Goal: Transaction & Acquisition: Purchase product/service

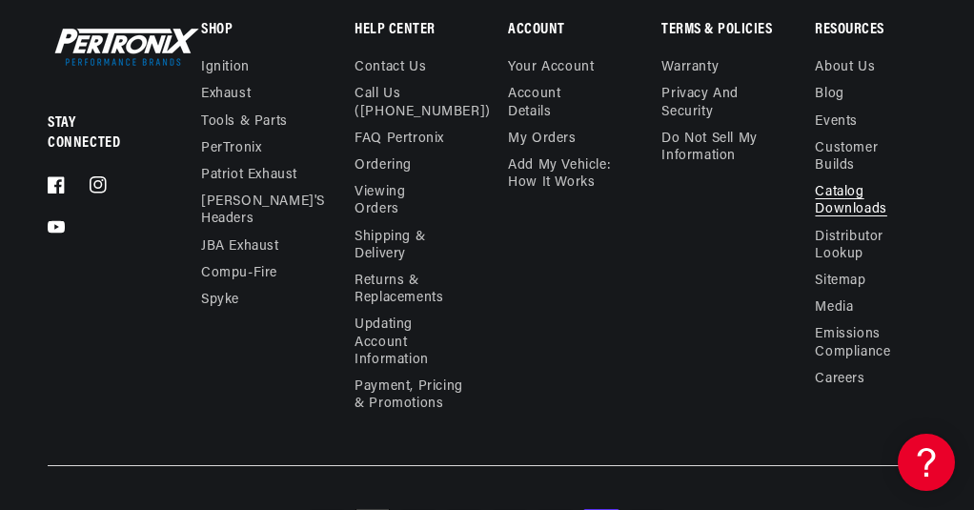
scroll to position [2349, 0]
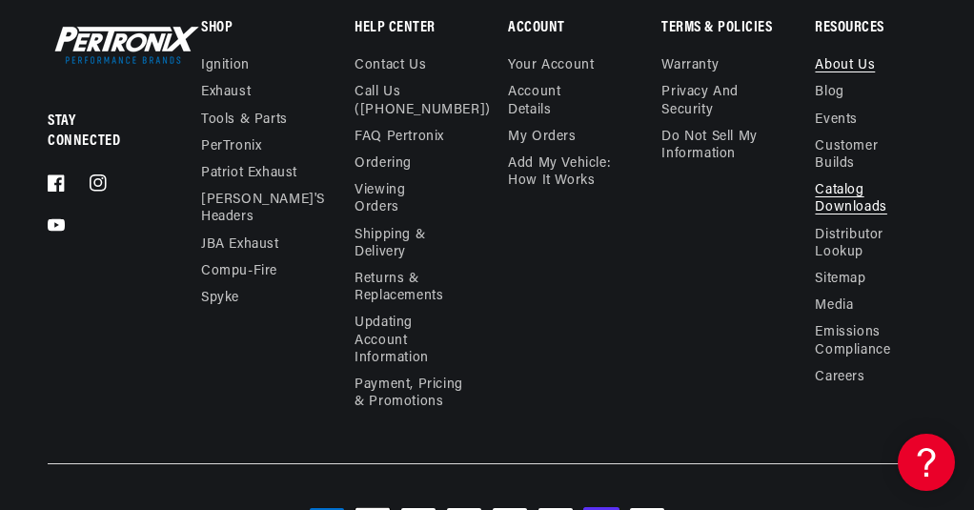
click at [838, 61] on link "About Us" at bounding box center [845, 68] width 60 height 22
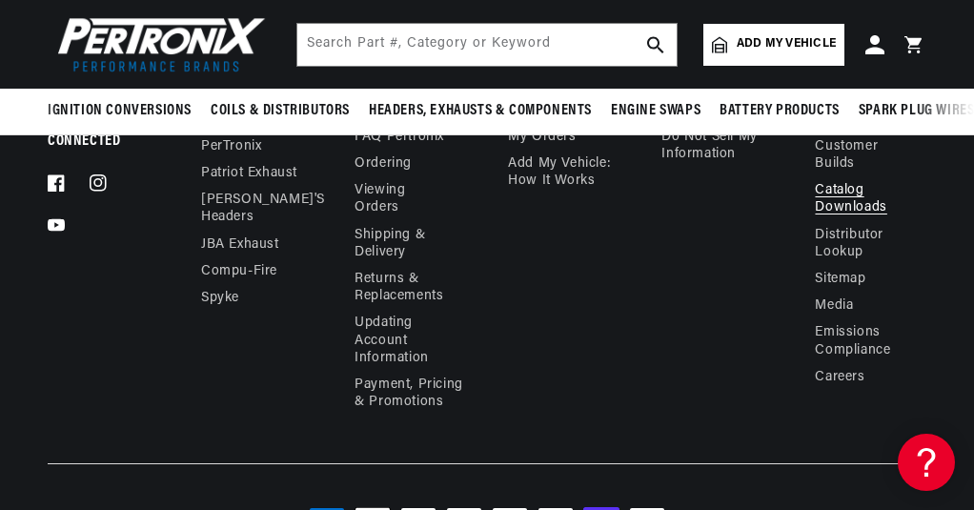
scroll to position [0, 578]
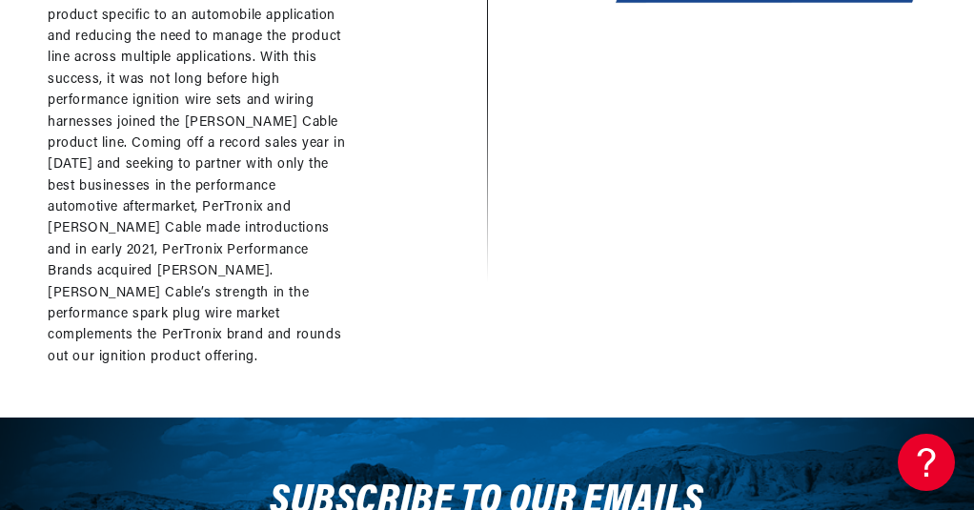
scroll to position [0, 578]
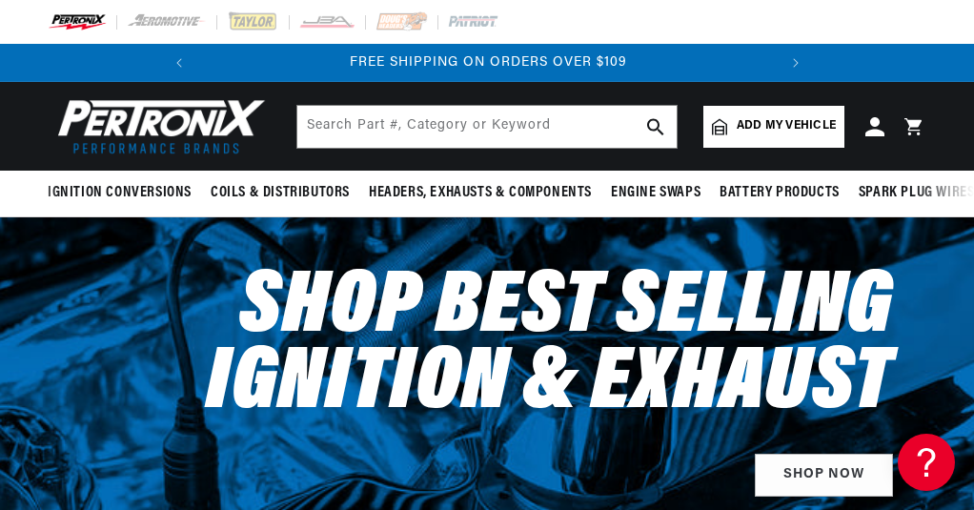
click at [751, 122] on span "Add my vehicle" at bounding box center [786, 126] width 99 height 18
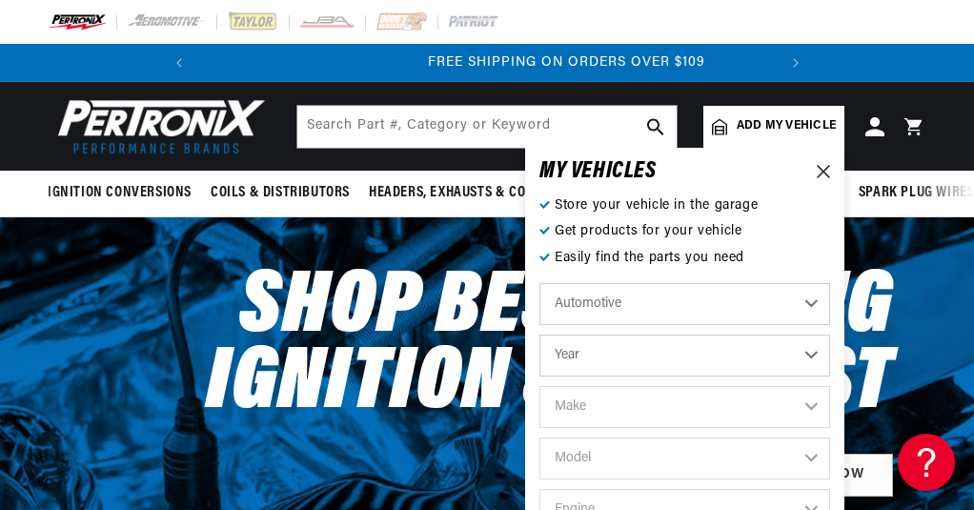
scroll to position [0, 578]
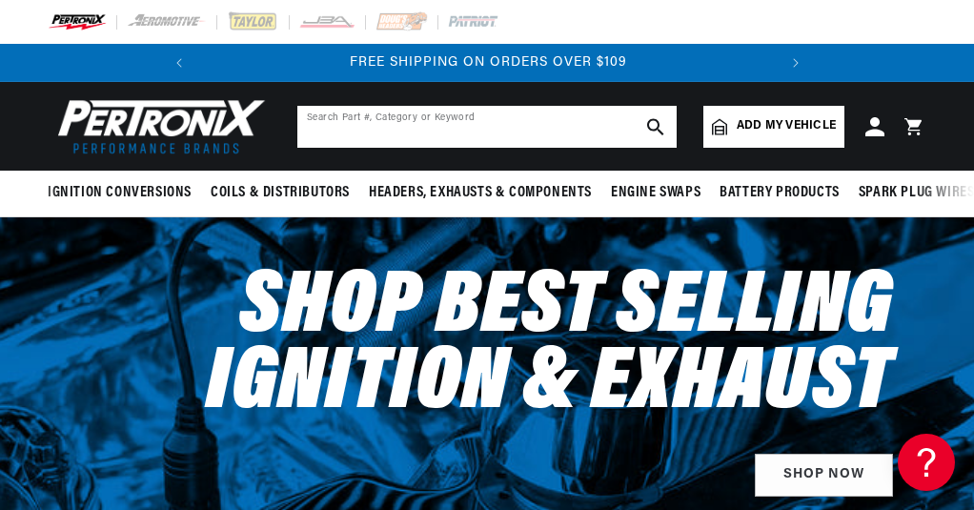
click at [656, 126] on icon "search button" at bounding box center [655, 126] width 17 height 17
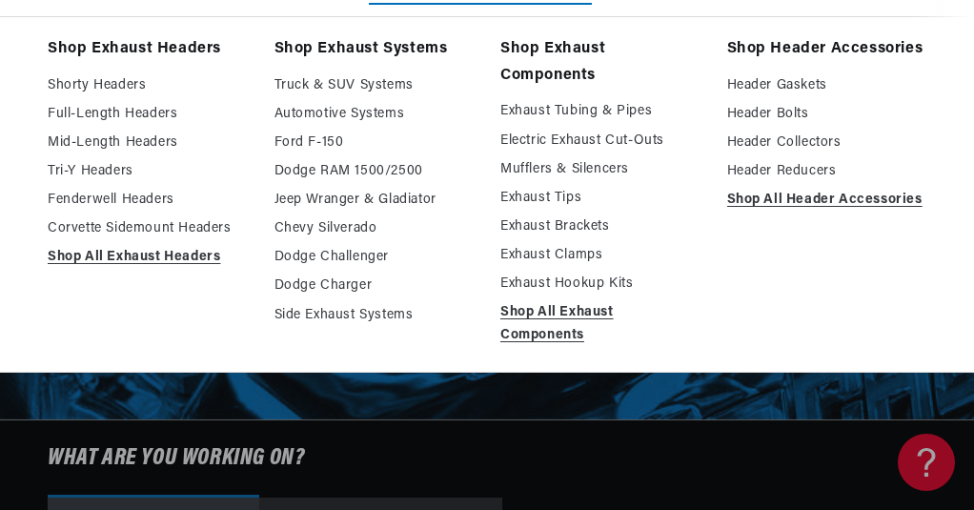
scroll to position [0, 0]
click at [337, 50] on link "Shop Exhaust Systems" at bounding box center [375, 49] width 200 height 27
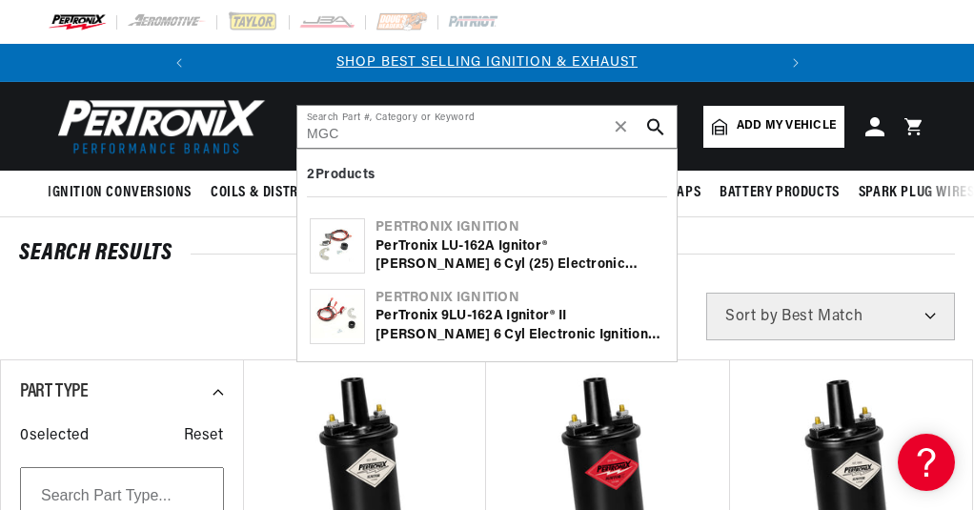
scroll to position [0, 578]
type input "MGC"
click at [657, 124] on icon "search button" at bounding box center [655, 126] width 17 height 17
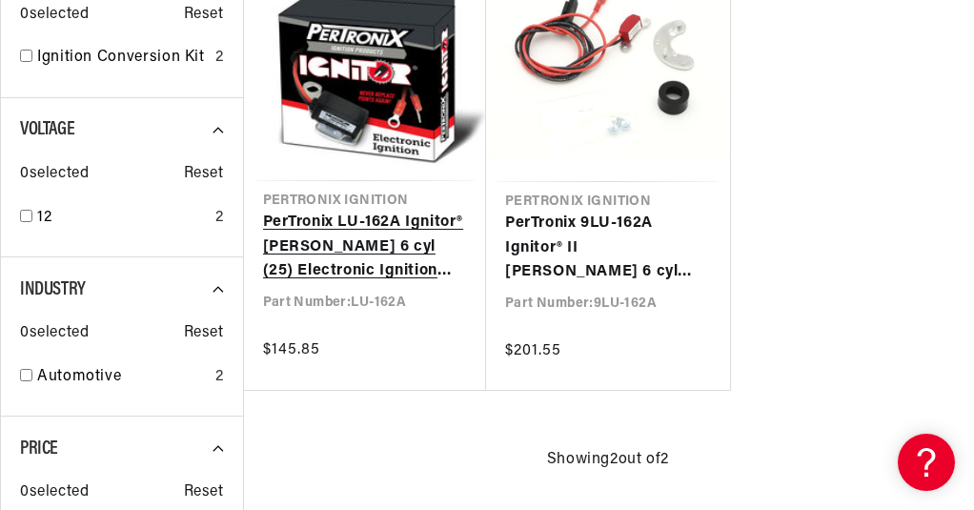
scroll to position [0, 578]
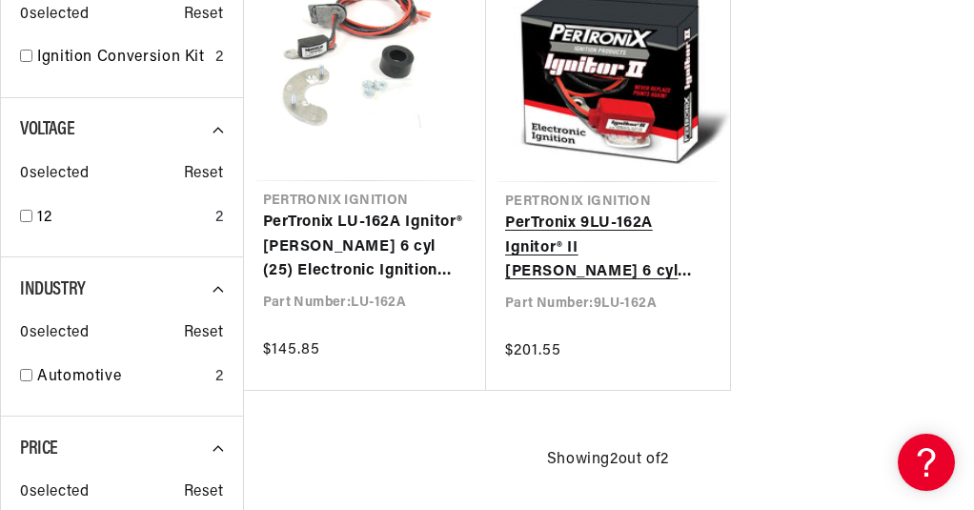
click at [587, 224] on link "PerTronix 9LU-162A Ignitor® II [PERSON_NAME] 6 cyl Electronic Ignition Conversi…" at bounding box center [608, 248] width 206 height 73
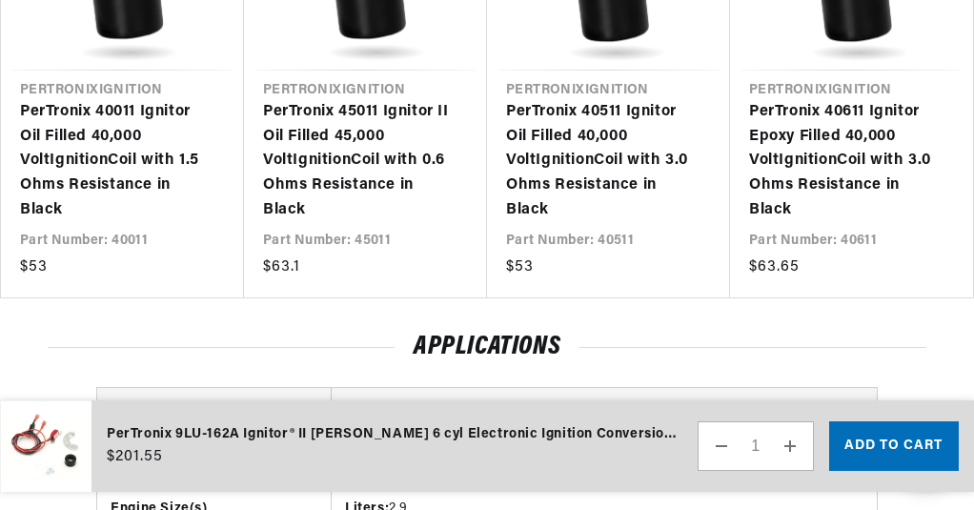
scroll to position [0, 578]
click at [385, 450] on div "Regular price $201.55 Sale price $201.55 Regular price Unit price / per" at bounding box center [395, 456] width 576 height 23
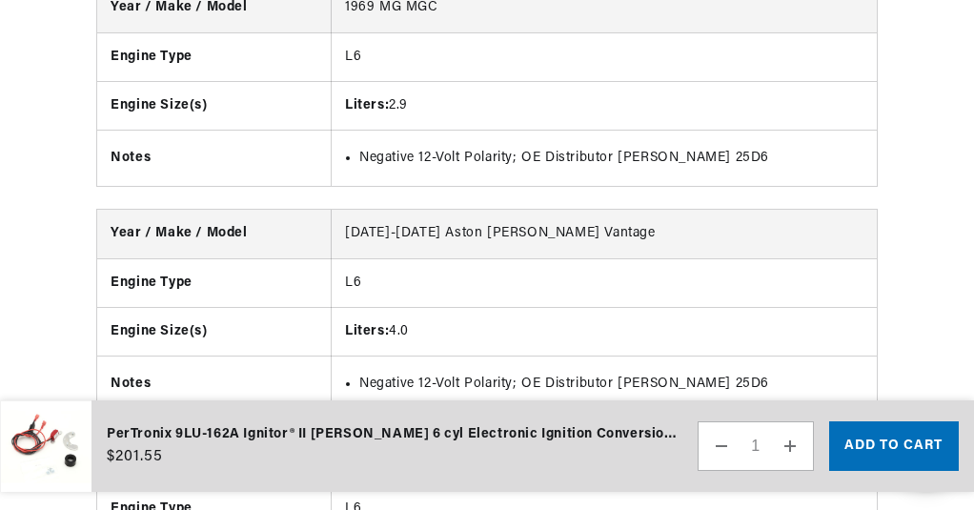
click at [397, 169] on li "Negative 12-Volt Polarity; OE Distributor Lucas 25D6" at bounding box center [611, 158] width 504 height 21
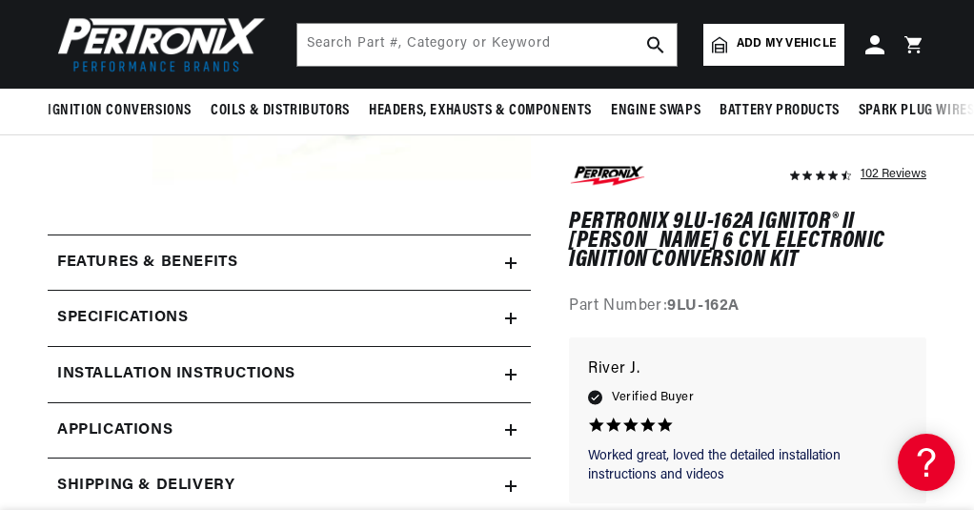
scroll to position [477, 0]
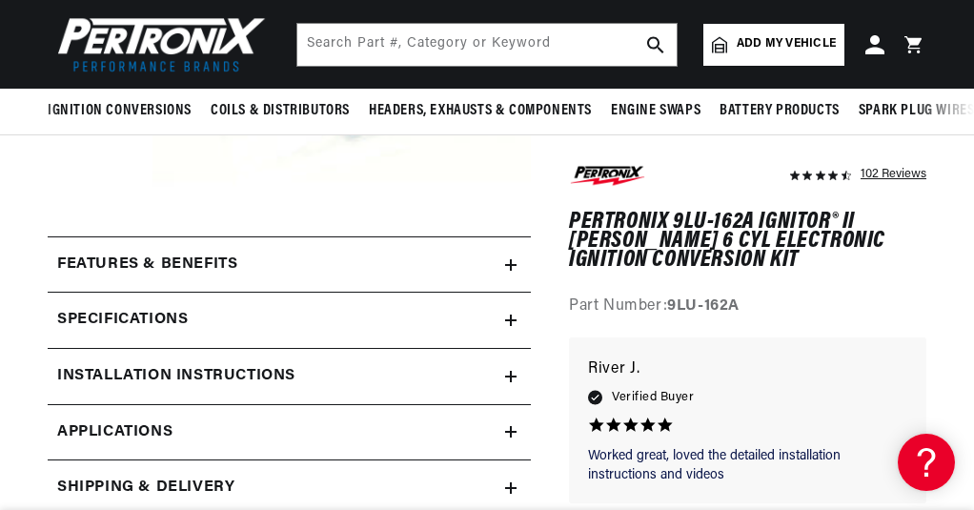
click at [185, 262] on h2 "Features & Benefits" at bounding box center [147, 265] width 180 height 25
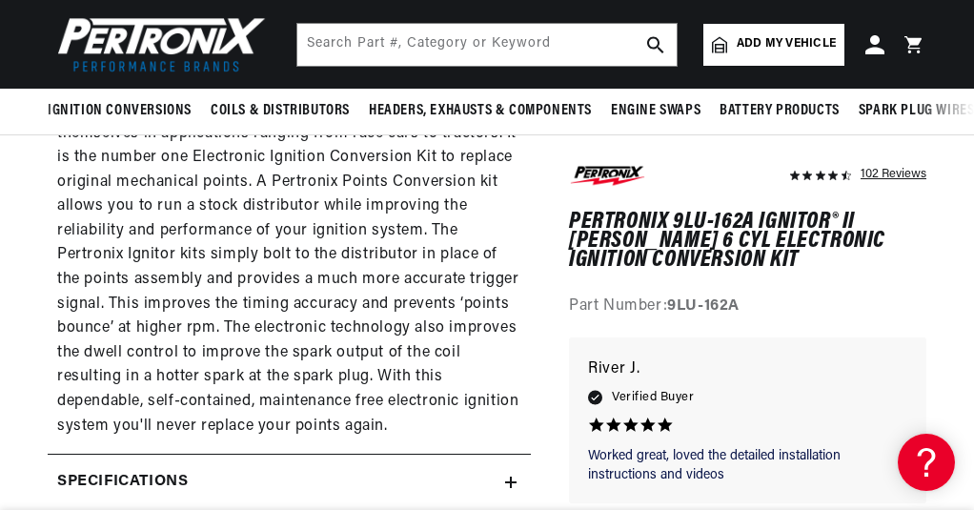
scroll to position [0, 578]
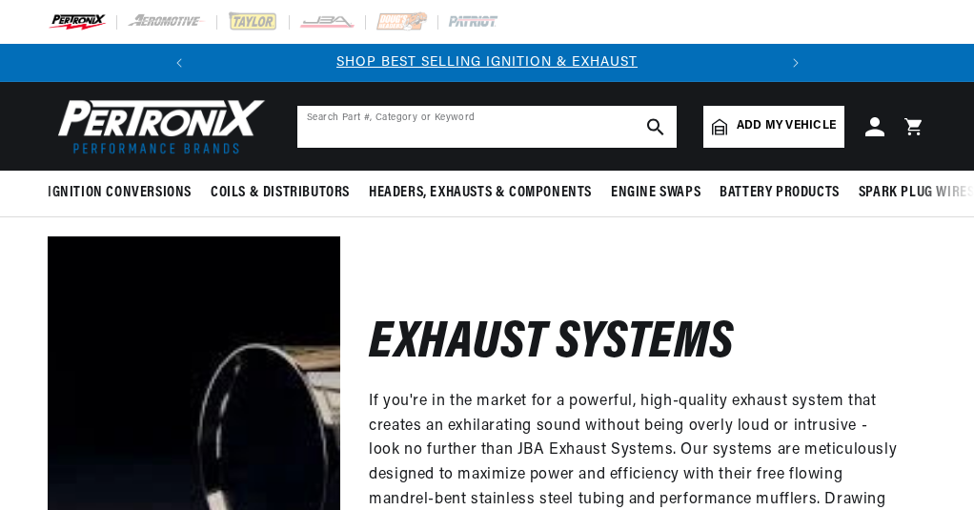
click at [353, 121] on input "text" at bounding box center [486, 127] width 379 height 42
type input "MGC"
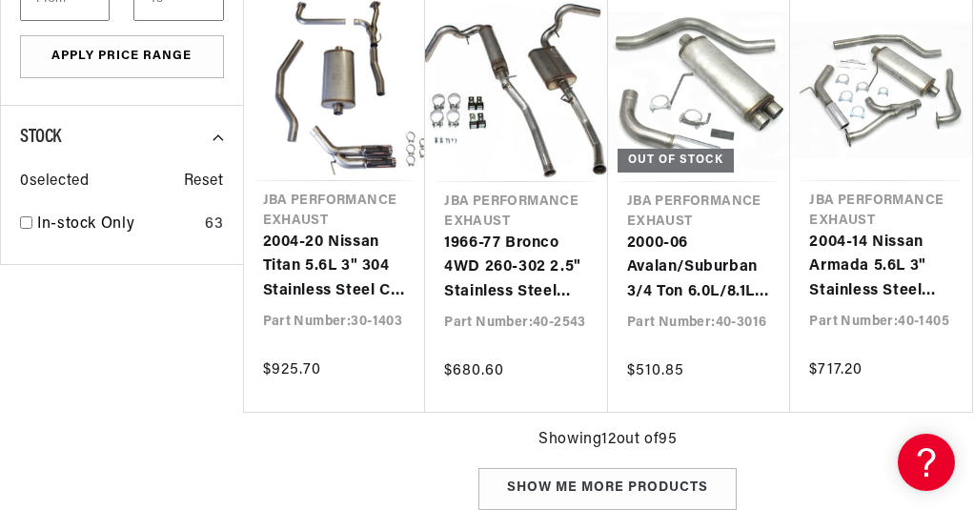
scroll to position [1601, 0]
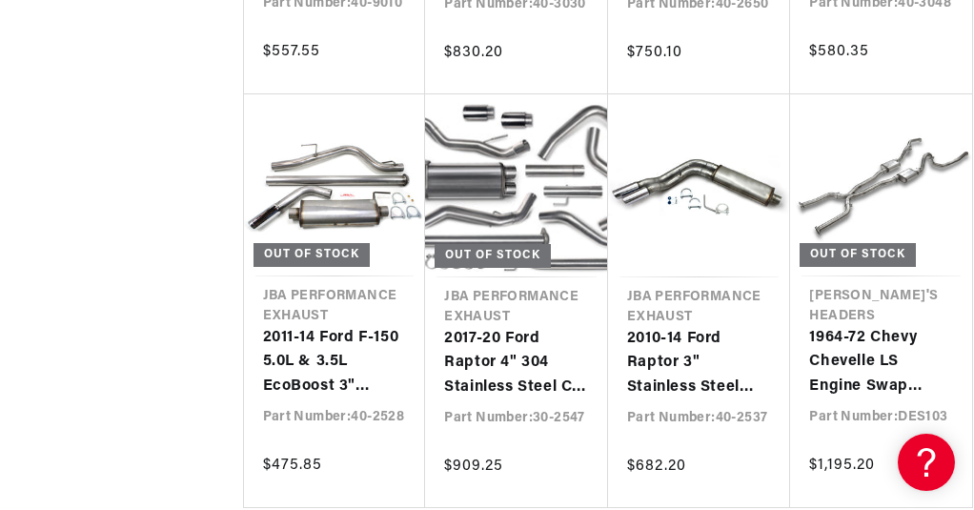
scroll to position [2746, 0]
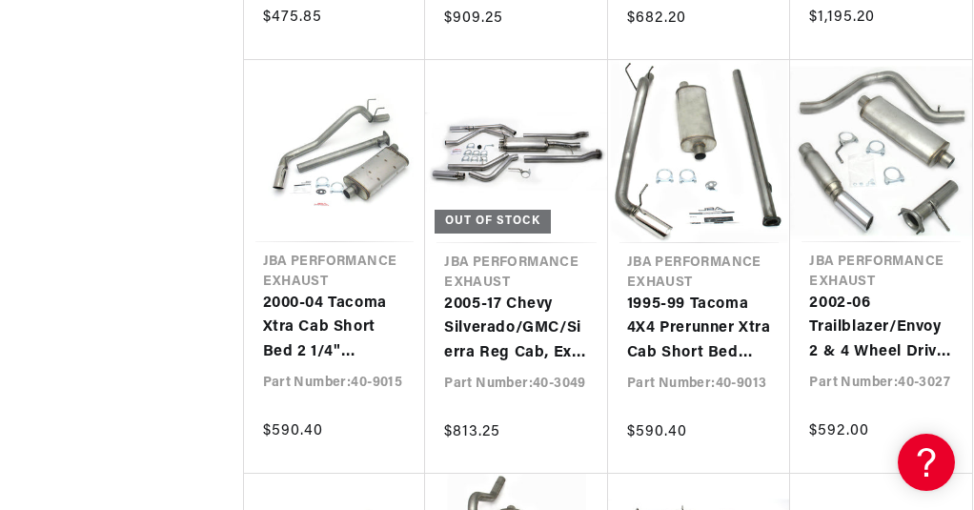
scroll to position [0, 578]
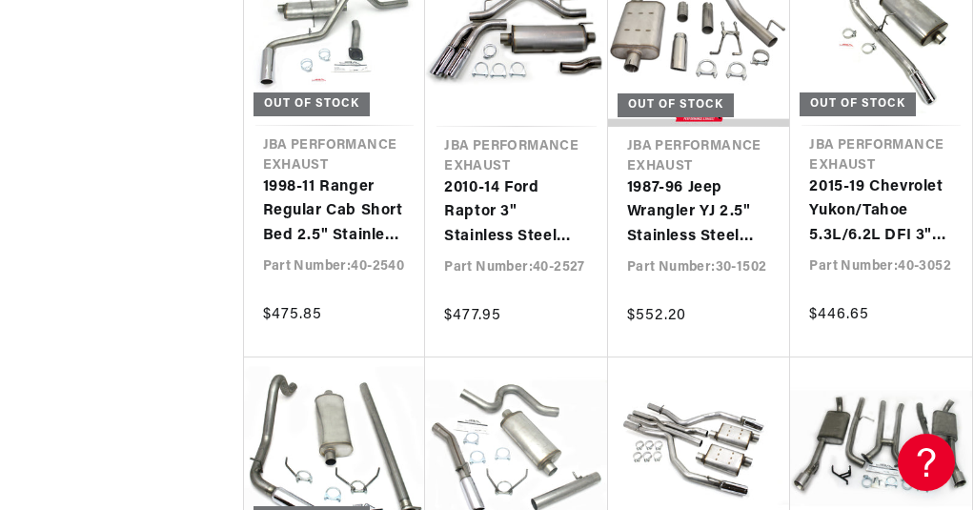
scroll to position [5341, 0]
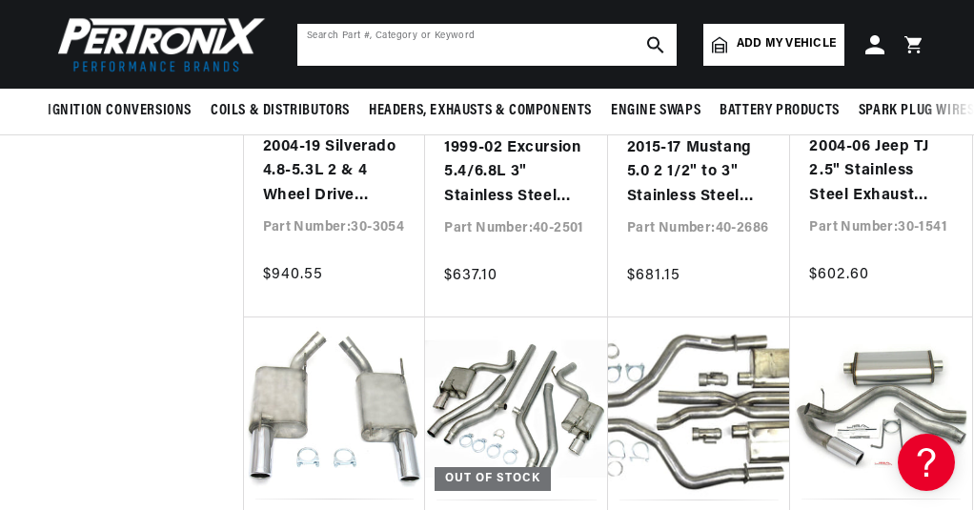
scroll to position [6238, 0]
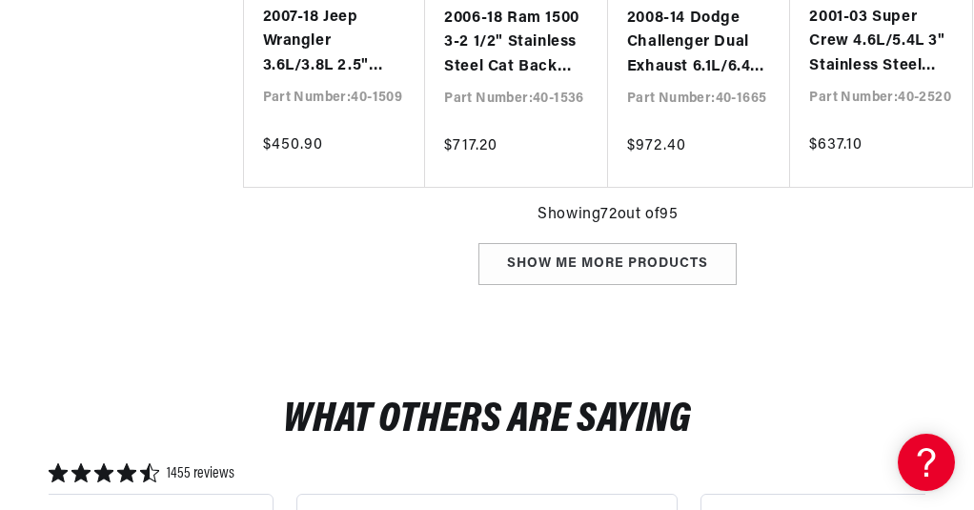
scroll to position [8045, 0]
